Goal: Check status: Check status

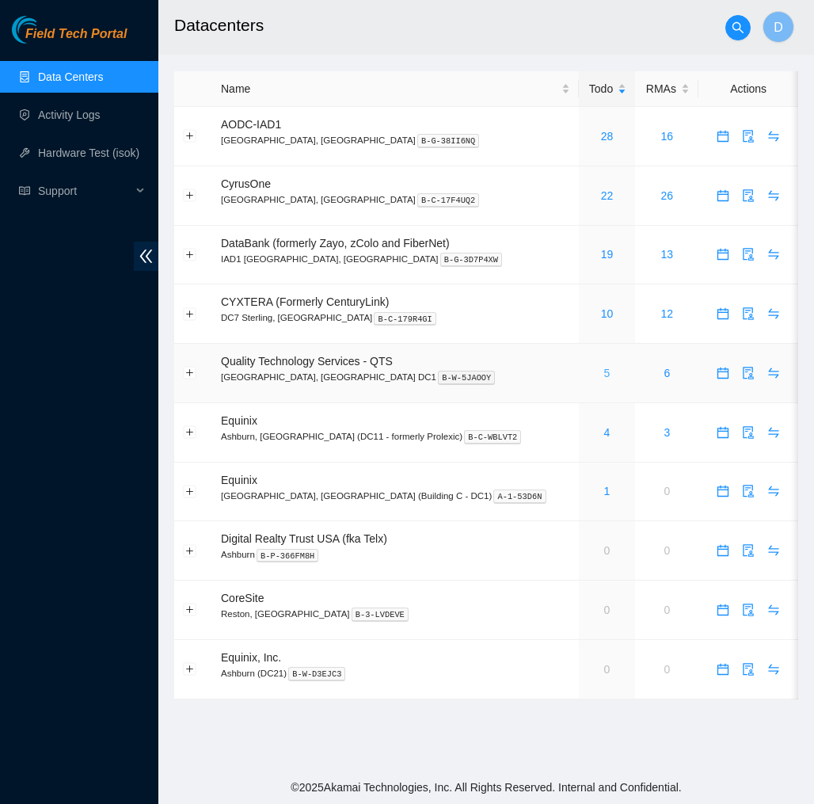
click at [604, 375] on link "5" at bounding box center [607, 373] width 6 height 13
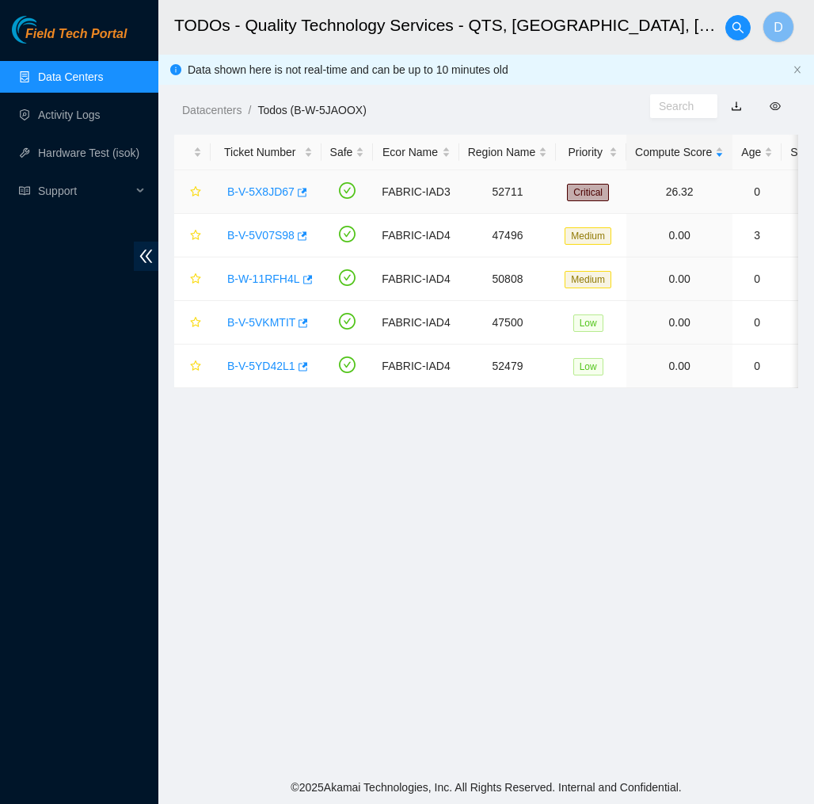
click at [250, 190] on link "B-V-5X8JD67" at bounding box center [260, 191] width 67 height 13
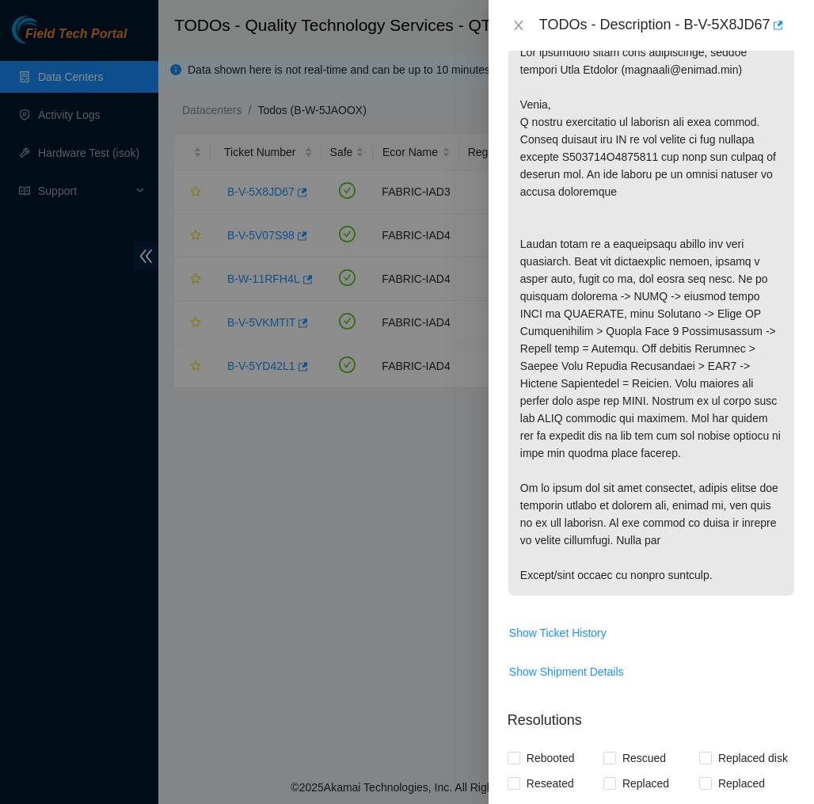
scroll to position [331, 0]
click at [521, 25] on icon "close" at bounding box center [518, 25] width 13 height 13
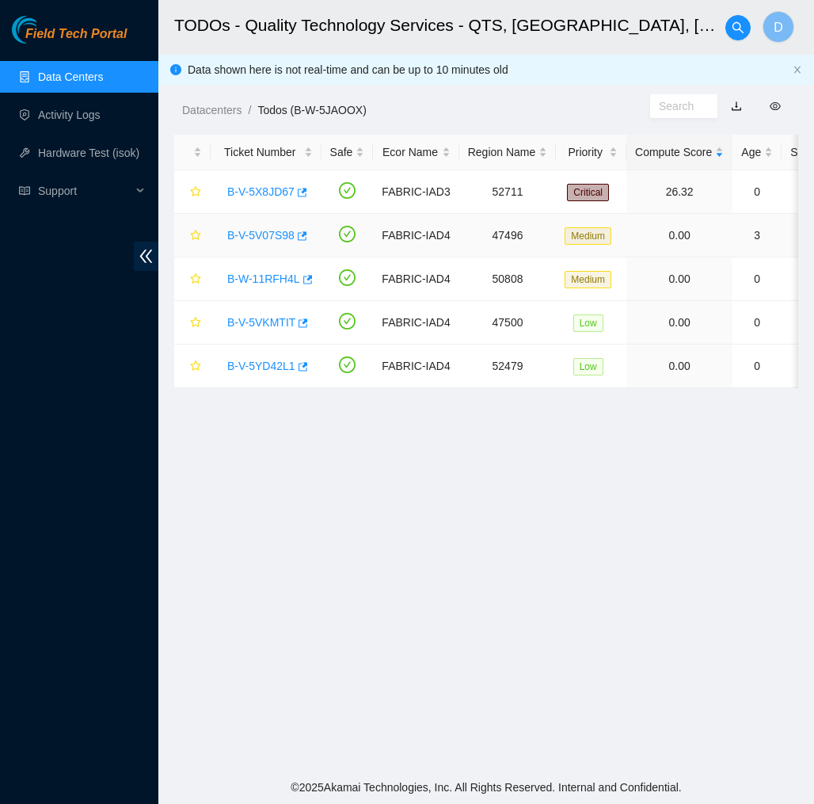
click at [253, 231] on link "B-V-5V07S98" at bounding box center [260, 235] width 67 height 13
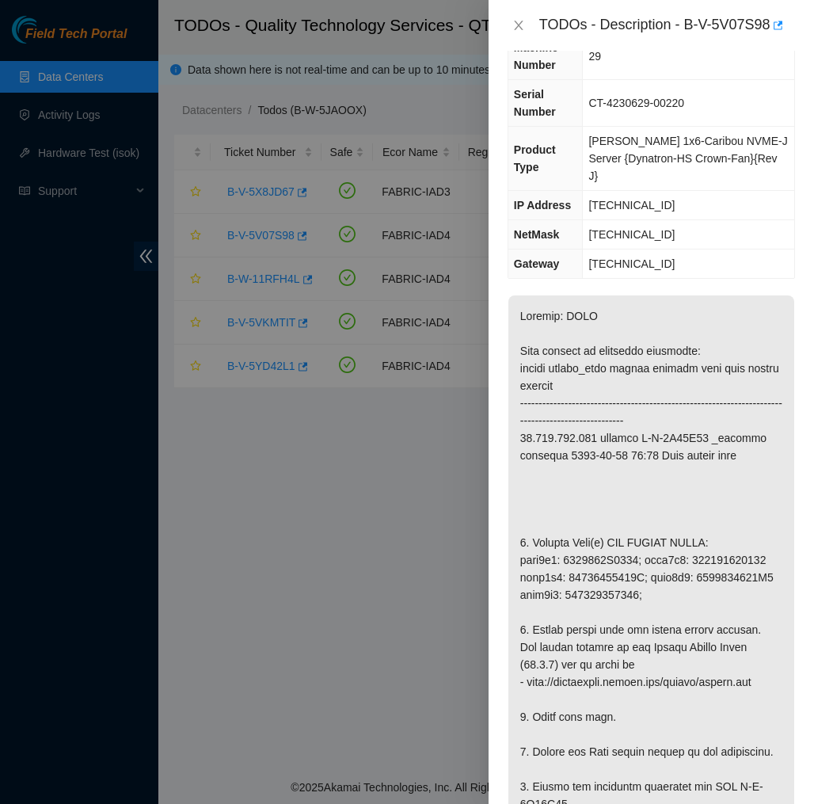
click at [518, 36] on div "TODOs - Description - B-V-5V07S98" at bounding box center [652, 25] width 288 height 25
click at [518, 32] on button "Close" at bounding box center [519, 25] width 22 height 15
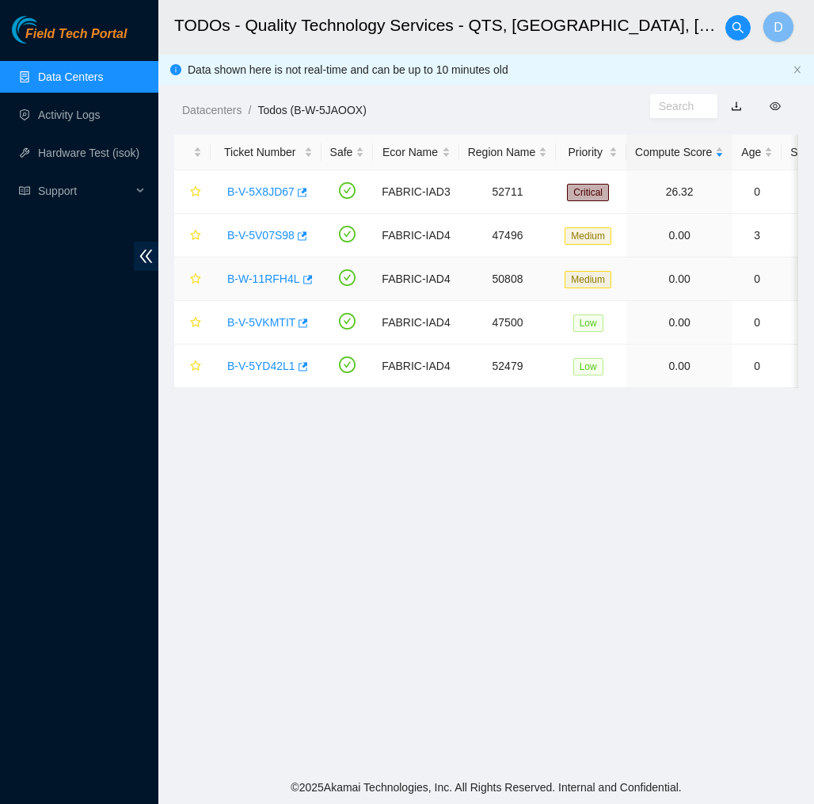
click at [281, 277] on link "B-W-11RFH4L" at bounding box center [263, 278] width 73 height 13
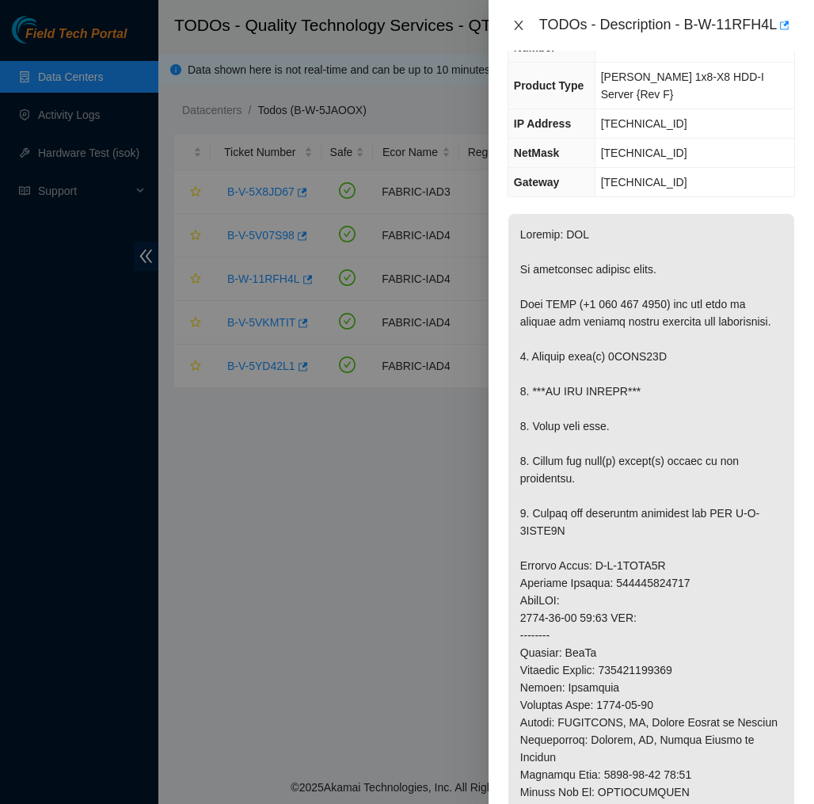
click at [517, 32] on icon "close" at bounding box center [518, 25] width 13 height 13
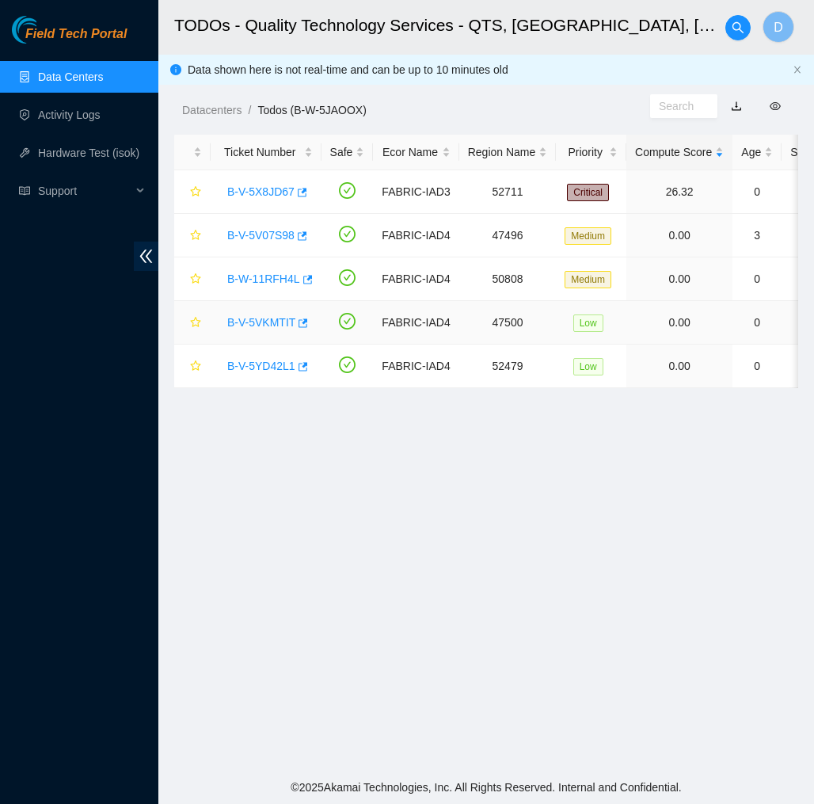
click at [262, 320] on link "B-V-5VKMTIT" at bounding box center [261, 322] width 68 height 13
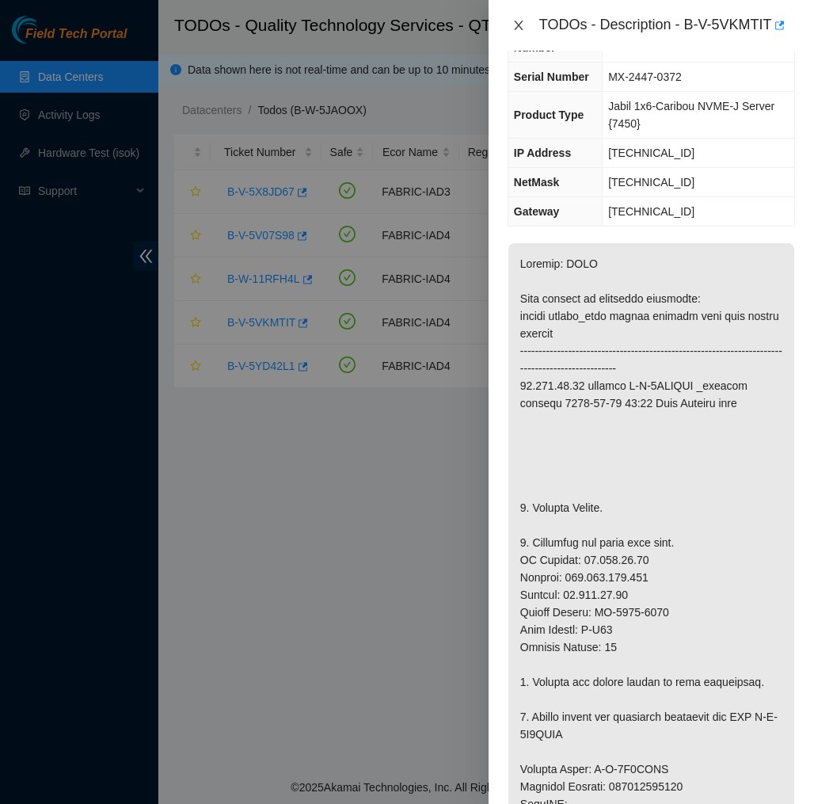
click at [518, 21] on icon "close" at bounding box center [518, 25] width 13 height 13
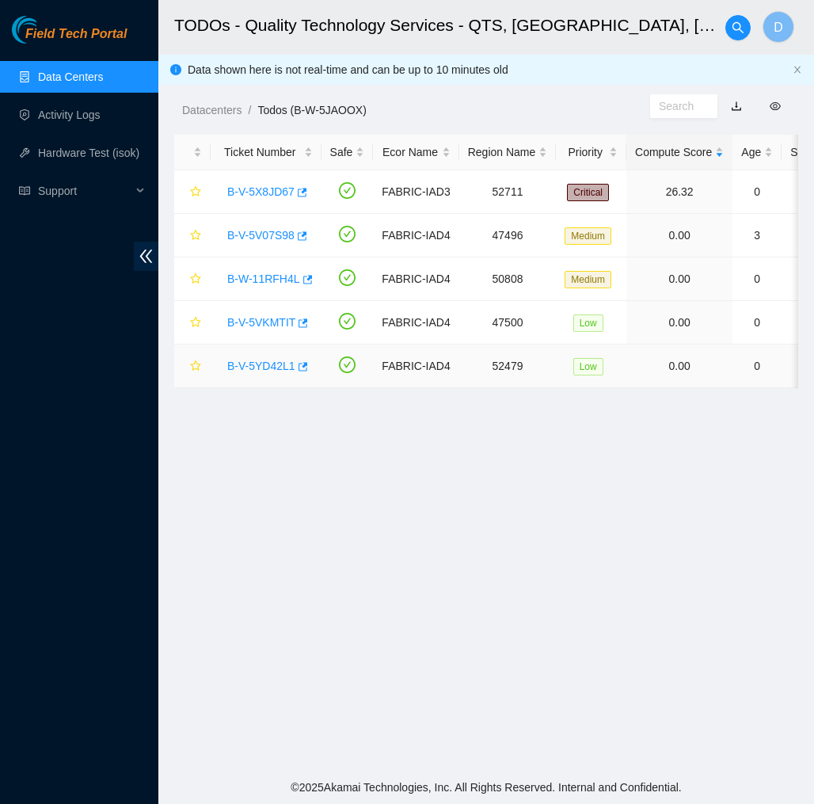
click at [270, 368] on link "B-V-5YD42L1" at bounding box center [261, 366] width 68 height 13
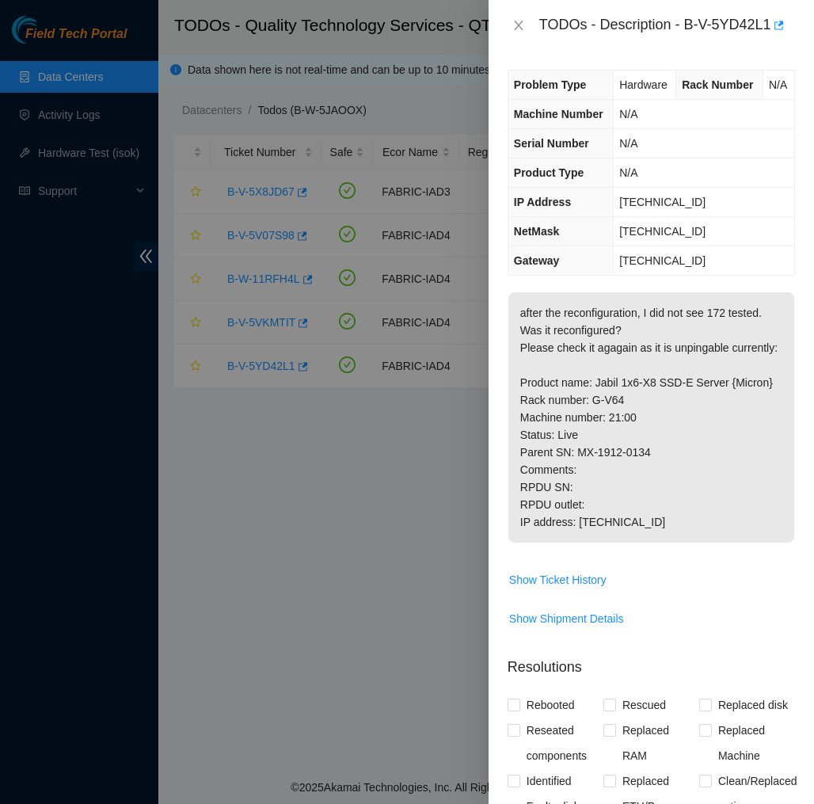
scroll to position [0, 0]
click at [510, 20] on button "Close" at bounding box center [519, 25] width 22 height 15
